Goal: Find specific page/section: Find specific page/section

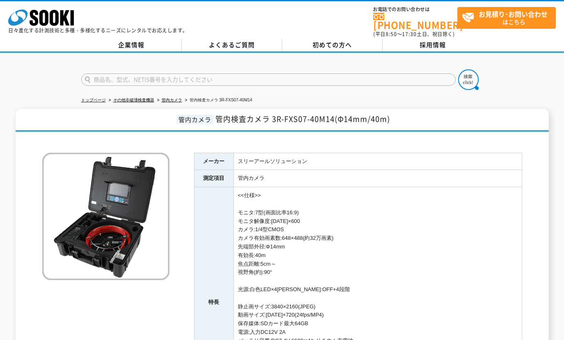
click at [116, 76] on input "text" at bounding box center [268, 79] width 374 height 12
paste input "AE-7"
type input "AE-7"
click at [469, 77] on img at bounding box center [468, 79] width 21 height 21
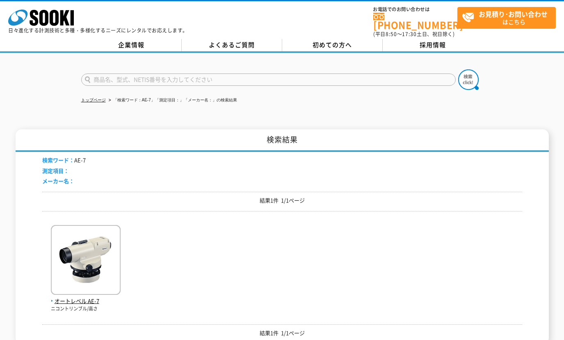
click at [137, 76] on input "text" at bounding box center [268, 79] width 374 height 12
paste input "AP-7"
type input "AP-7"
click at [469, 75] on img at bounding box center [468, 79] width 21 height 21
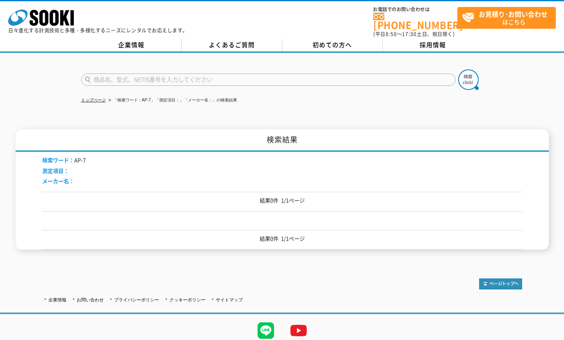
click at [105, 75] on input "text" at bounding box center [268, 79] width 374 height 12
paste input "AT-M3"
type input "AT-M3"
click at [471, 75] on img at bounding box center [468, 79] width 21 height 21
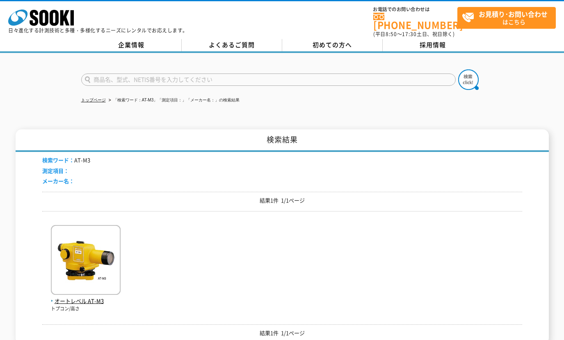
click at [142, 75] on input "text" at bounding box center [268, 79] width 374 height 12
paste input "AT-G3"
type input "AT-G3"
click at [466, 74] on img at bounding box center [468, 79] width 21 height 21
drag, startPoint x: 122, startPoint y: 73, endPoint x: 25, endPoint y: 64, distance: 97.6
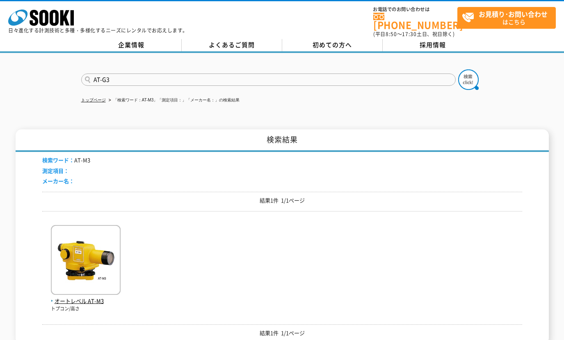
click at [25, 64] on div "AT-G3" at bounding box center [282, 72] width 564 height 39
click at [466, 76] on img at bounding box center [468, 79] width 21 height 21
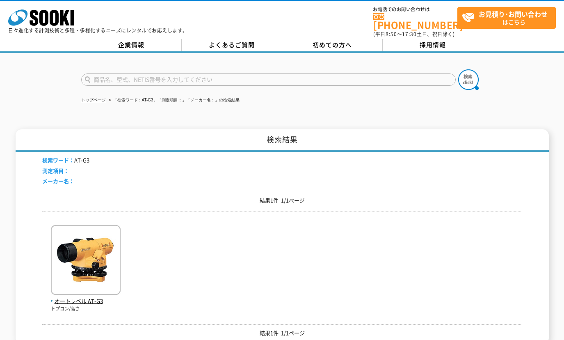
click at [159, 73] on input "text" at bounding box center [268, 79] width 374 height 12
paste input "AT-G3"
type input "AT-G3"
drag, startPoint x: 77, startPoint y: 187, endPoint x: 90, endPoint y: 175, distance: 18.0
